Goal: Find specific page/section

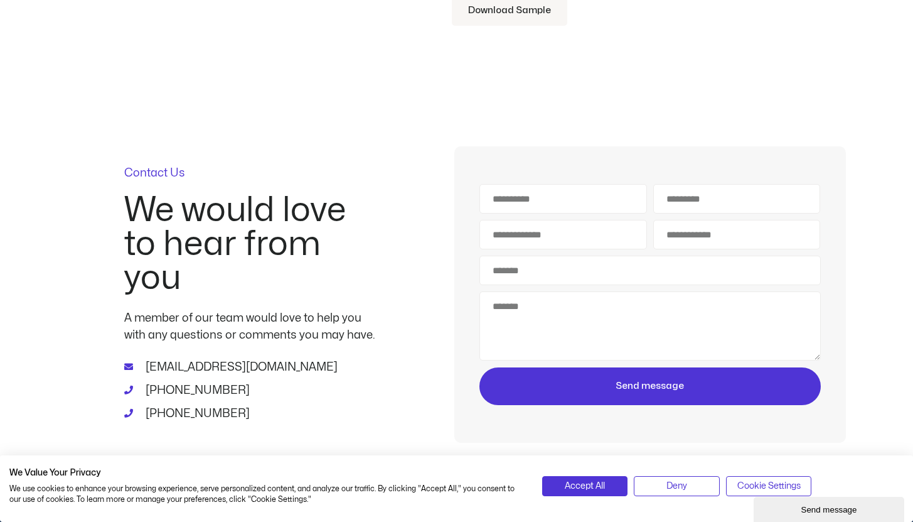
scroll to position [4382, 0]
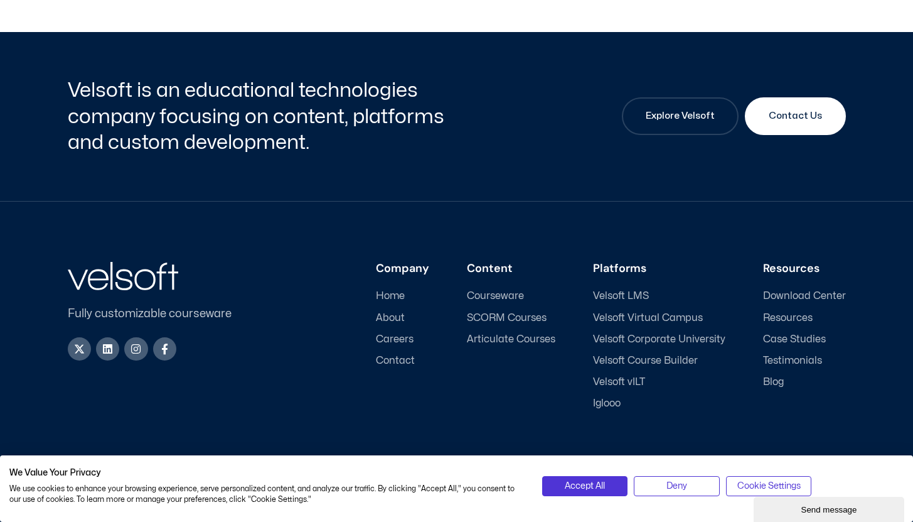
click at [380, 333] on span "Careers" at bounding box center [395, 339] width 38 height 12
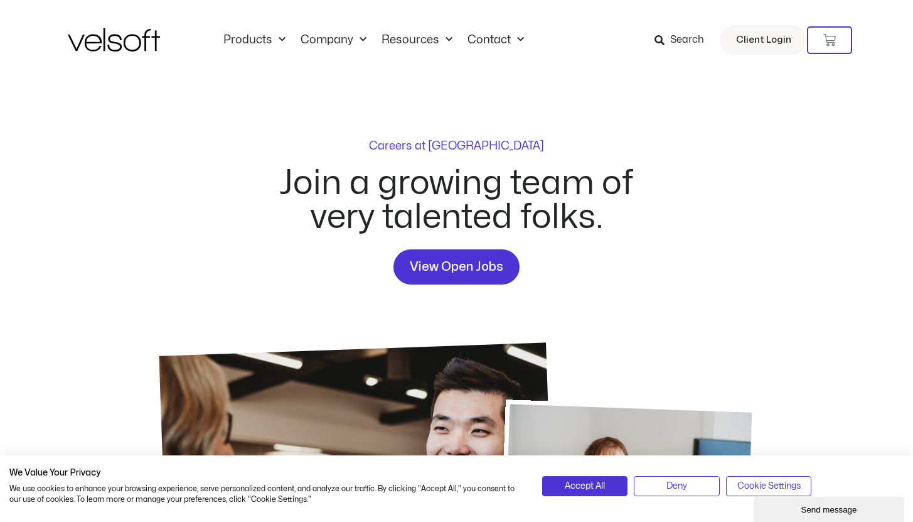
scroll to position [129, 0]
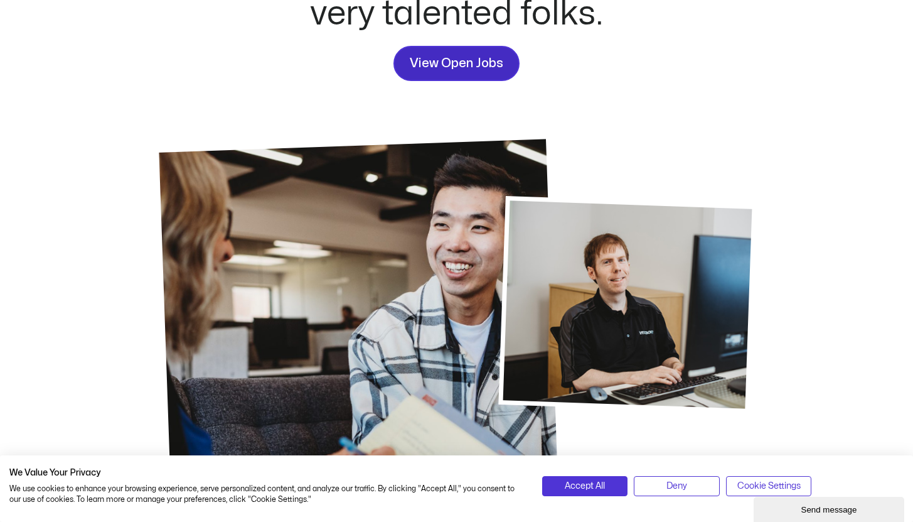
click at [419, 62] on span "View Open Jobs" at bounding box center [457, 63] width 94 height 20
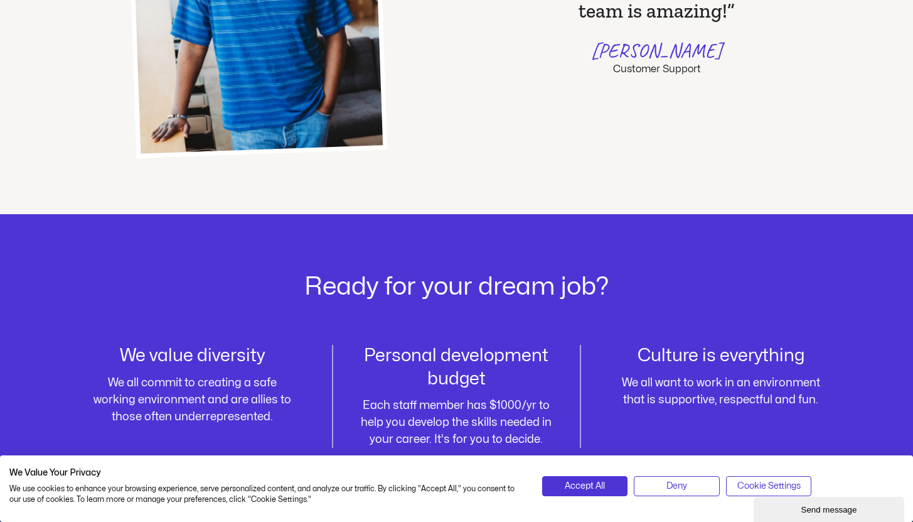
scroll to position [1485, 0]
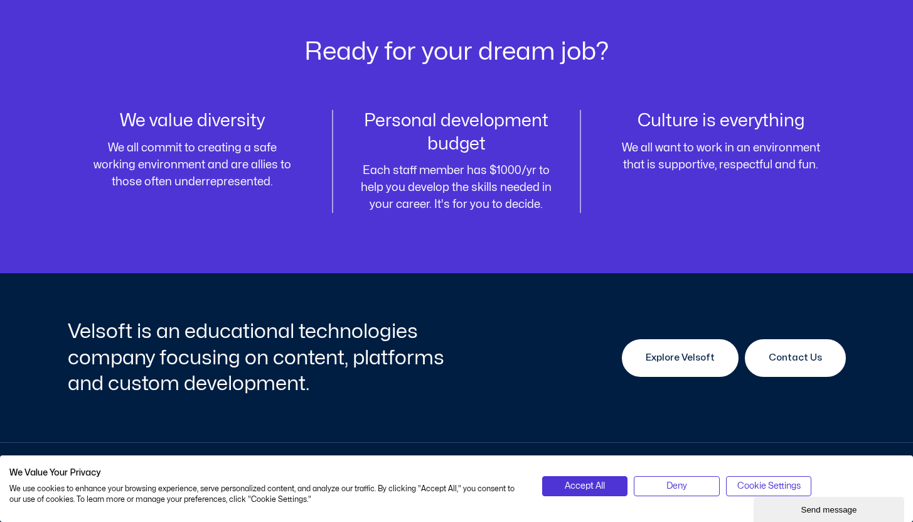
click at [664, 367] on link "Explore Velsoft" at bounding box center [680, 358] width 117 height 38
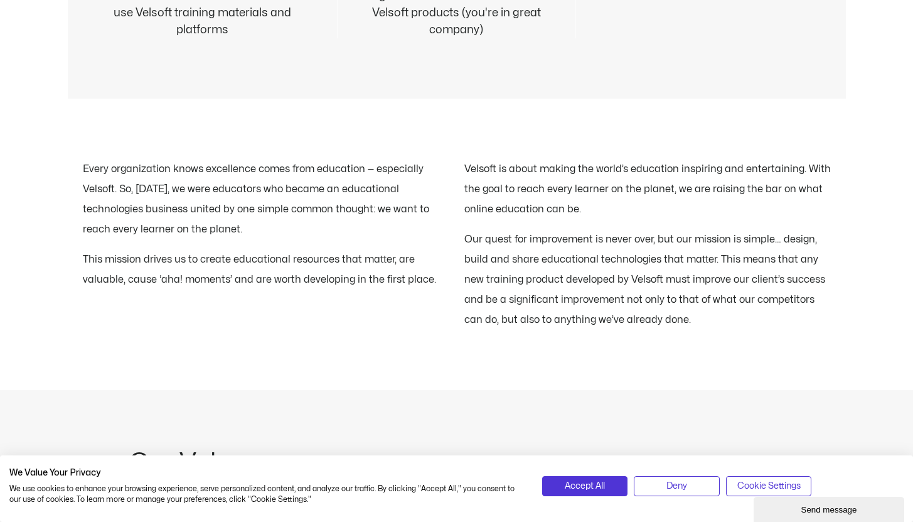
scroll to position [1440, 0]
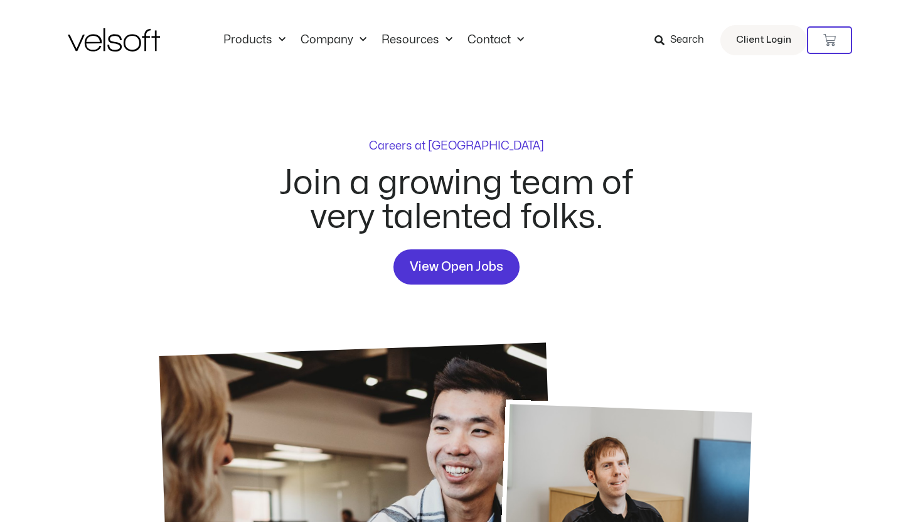
scroll to position [1485, 0]
